Goal: Task Accomplishment & Management: Manage account settings

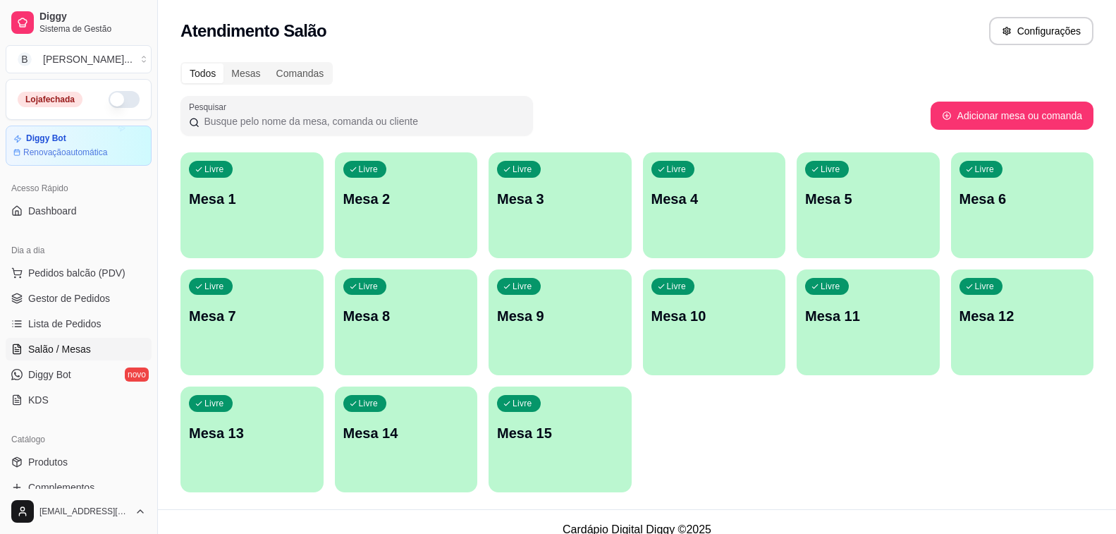
drag, startPoint x: 92, startPoint y: 290, endPoint x: 345, endPoint y: 104, distance: 313.8
click at [92, 290] on link "Gestor de Pedidos" at bounding box center [79, 298] width 146 height 23
click at [117, 102] on button "button" at bounding box center [124, 99] width 31 height 17
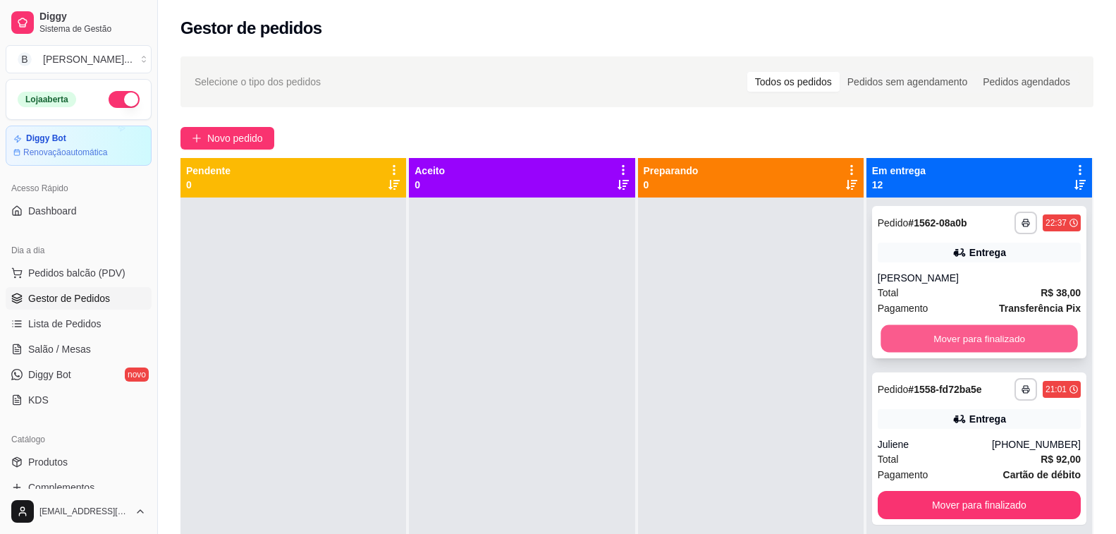
click at [950, 339] on button "Mover para finalizado" at bounding box center [979, 338] width 197 height 27
click at [950, 339] on button "Mover para finalizado" at bounding box center [979, 338] width 203 height 28
click at [950, 339] on button "Mover para finalizado" at bounding box center [979, 338] width 197 height 27
click at [950, 339] on button "Mover para finalizado" at bounding box center [979, 338] width 203 height 28
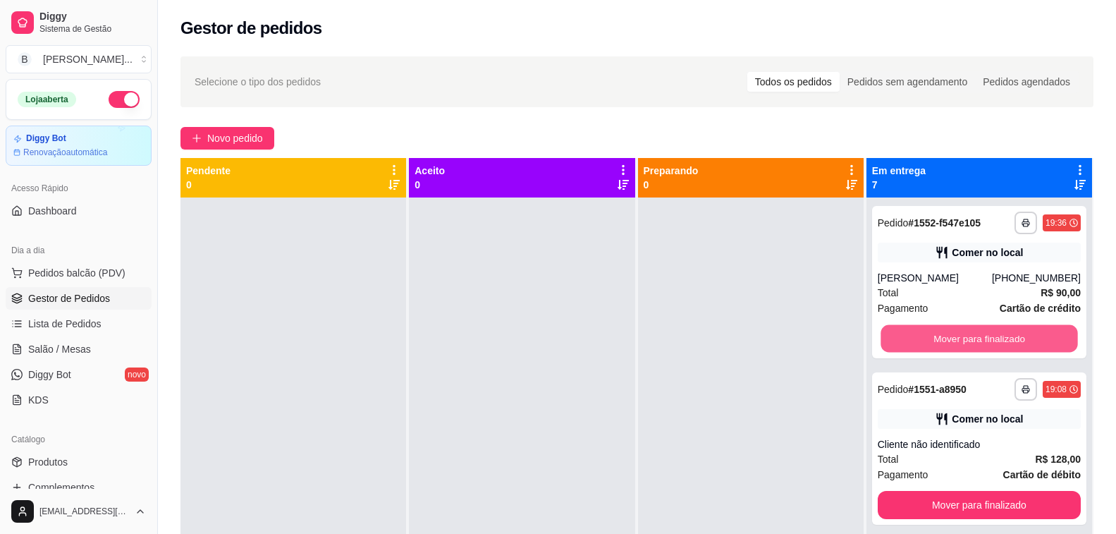
click at [950, 339] on button "Mover para finalizado" at bounding box center [979, 338] width 197 height 27
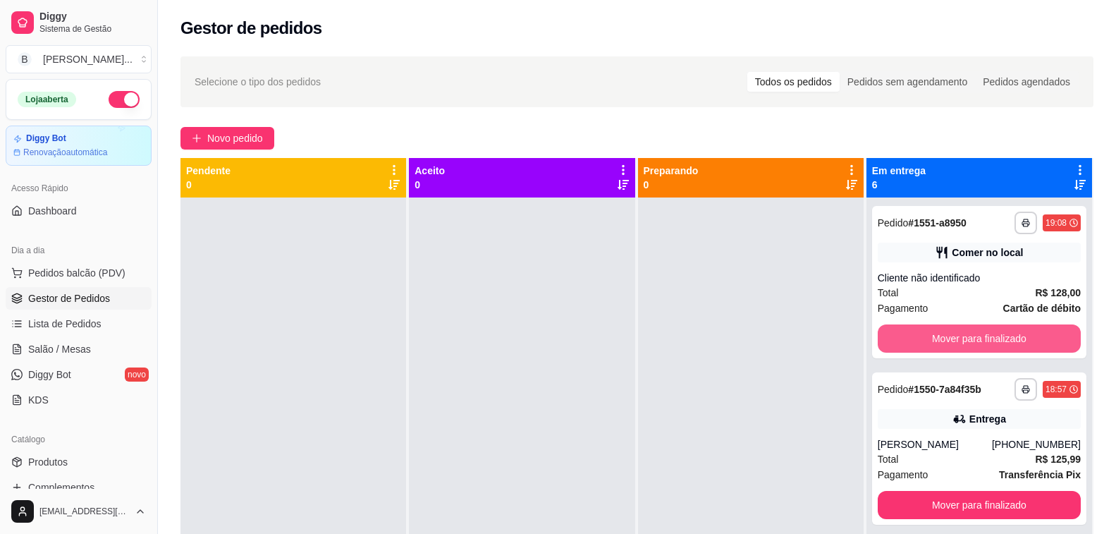
click at [950, 339] on button "Mover para finalizado" at bounding box center [979, 338] width 203 height 28
click at [950, 339] on button "Mover para finalizado" at bounding box center [979, 338] width 197 height 27
click at [950, 339] on button "Mover para finalizado" at bounding box center [979, 338] width 203 height 28
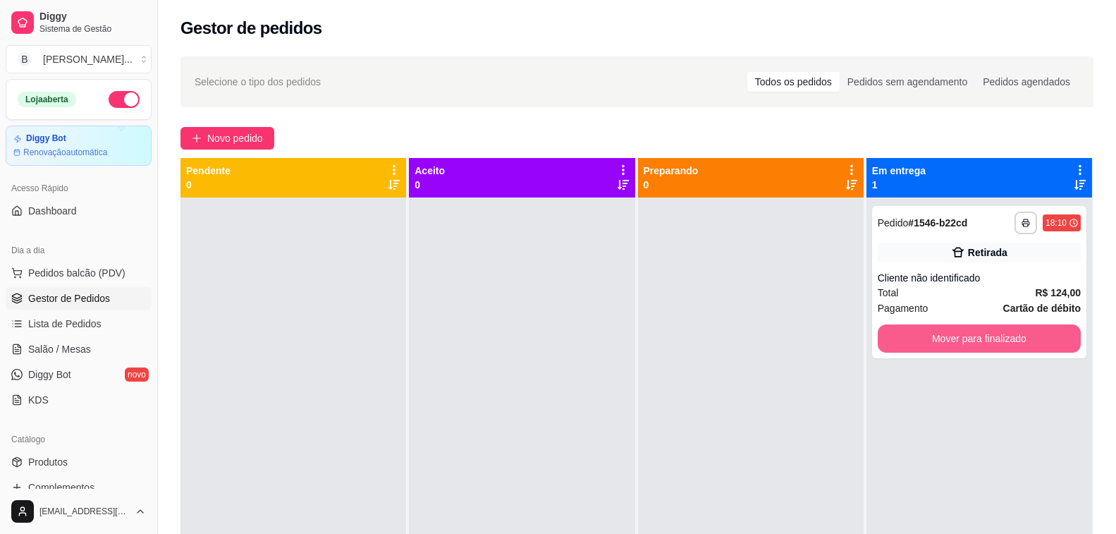
click at [950, 339] on button "Mover para finalizado" at bounding box center [979, 338] width 203 height 28
